Goal: Task Accomplishment & Management: Manage account settings

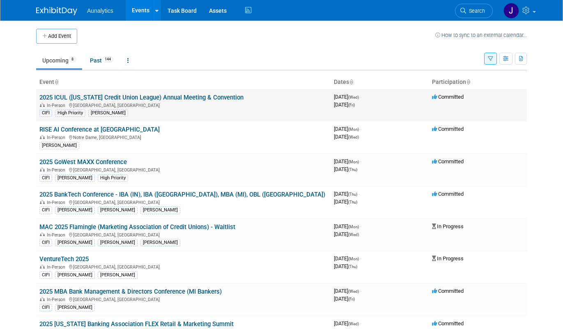
click at [90, 97] on link "2025 ICUL ([US_STATE] Credit Union League) Annual Meeting & Convention" at bounding box center [141, 97] width 204 height 7
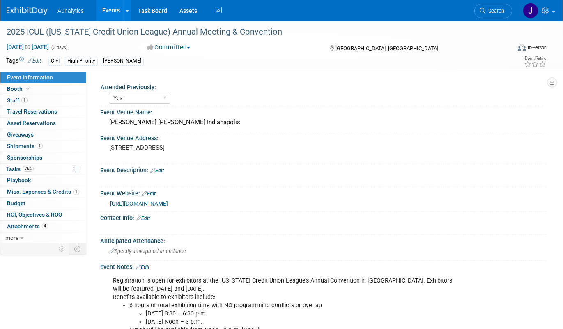
select select "Yes"
click at [35, 89] on link "Booth" at bounding box center [42, 88] width 85 height 11
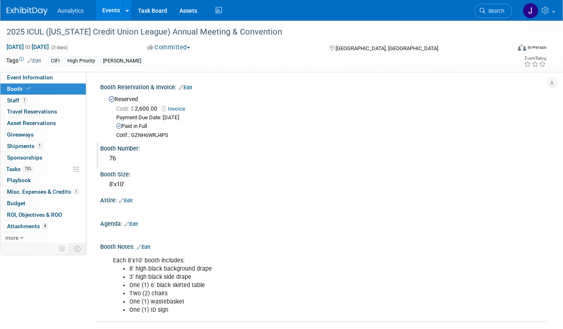
click at [111, 161] on div "76" at bounding box center [323, 158] width 434 height 13
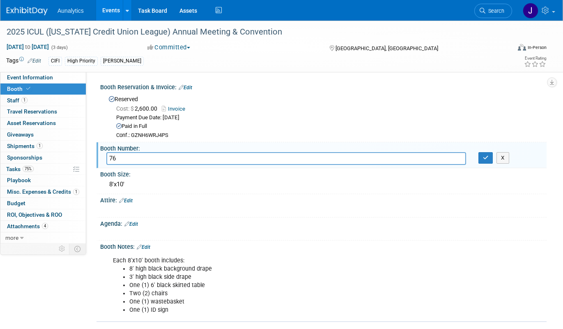
click at [111, 161] on input "76" at bounding box center [286, 158] width 360 height 13
click at [223, 129] on div "Paid in Full" at bounding box center [328, 126] width 424 height 8
click at [230, 67] on div "Tags Edit CIFI High Priority Tim Event Rating" at bounding box center [276, 62] width 553 height 14
click at [47, 76] on span "Event Information" at bounding box center [30, 77] width 46 height 7
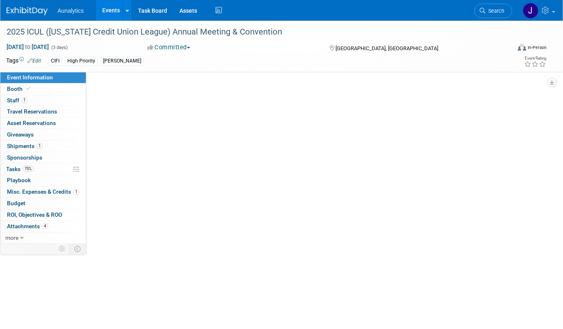
select select "Yes"
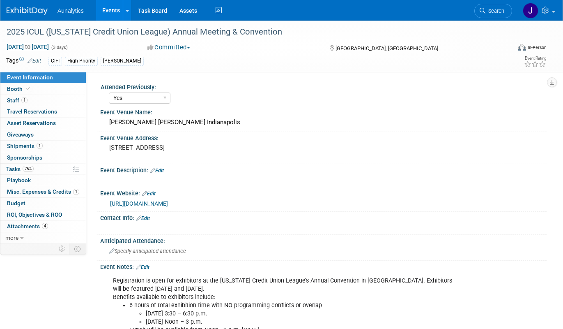
click at [154, 203] on link "https://web.cvent.com/event/1d78b8b1-c171-46e7-bad6-40ded52db39c/websitePage:a2…" at bounding box center [139, 203] width 58 height 7
click at [135, 35] on div "2025 ICUL ([US_STATE] Credit Union League) Annual Meeting & Convention" at bounding box center [252, 32] width 497 height 15
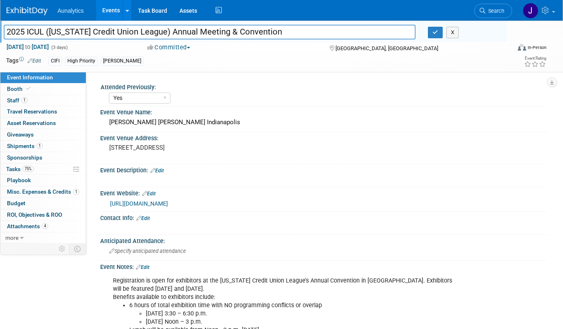
click at [135, 35] on input "2025 ICUL ([US_STATE] Credit Union League) Annual Meeting & Convention" at bounding box center [210, 32] width 412 height 14
